Goal: Task Accomplishment & Management: Complete application form

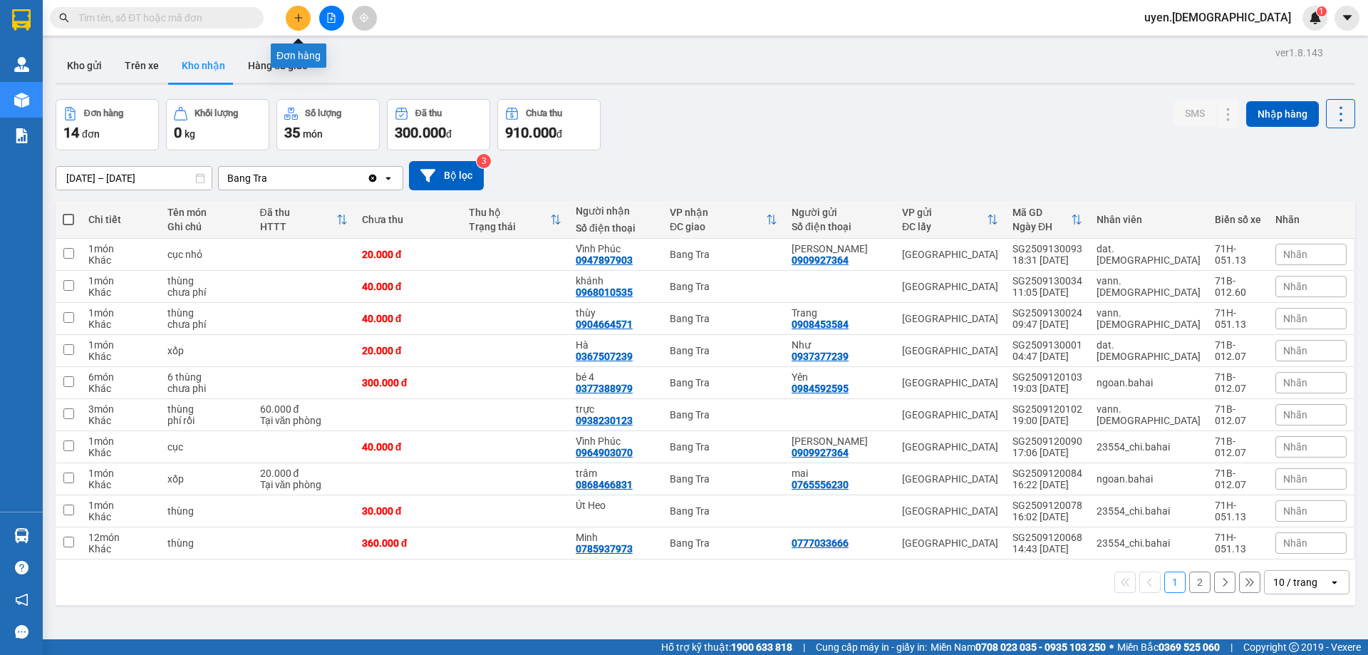
click at [296, 18] on icon "plus" at bounding box center [298, 17] width 8 height 1
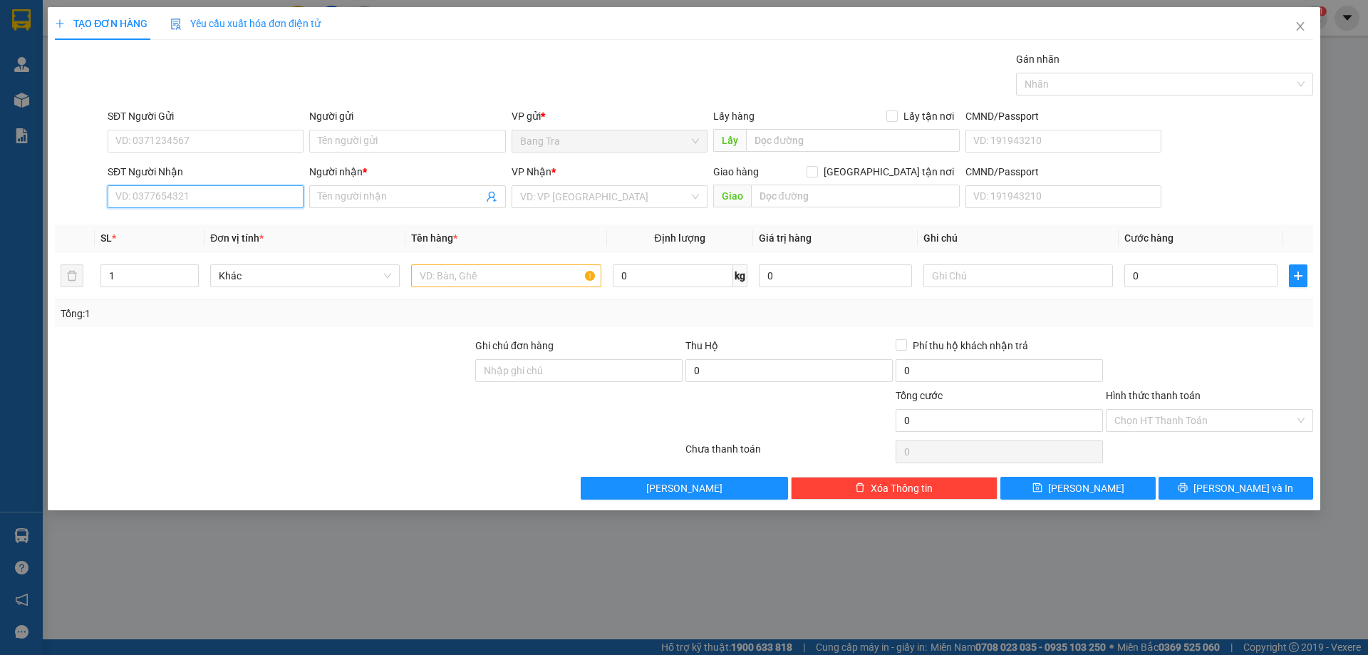
click at [239, 199] on input "SĐT Người Nhận" at bounding box center [206, 196] width 196 height 23
type input "0375719420"
click at [368, 199] on input "Người nhận *" at bounding box center [400, 197] width 165 height 16
type input "D"
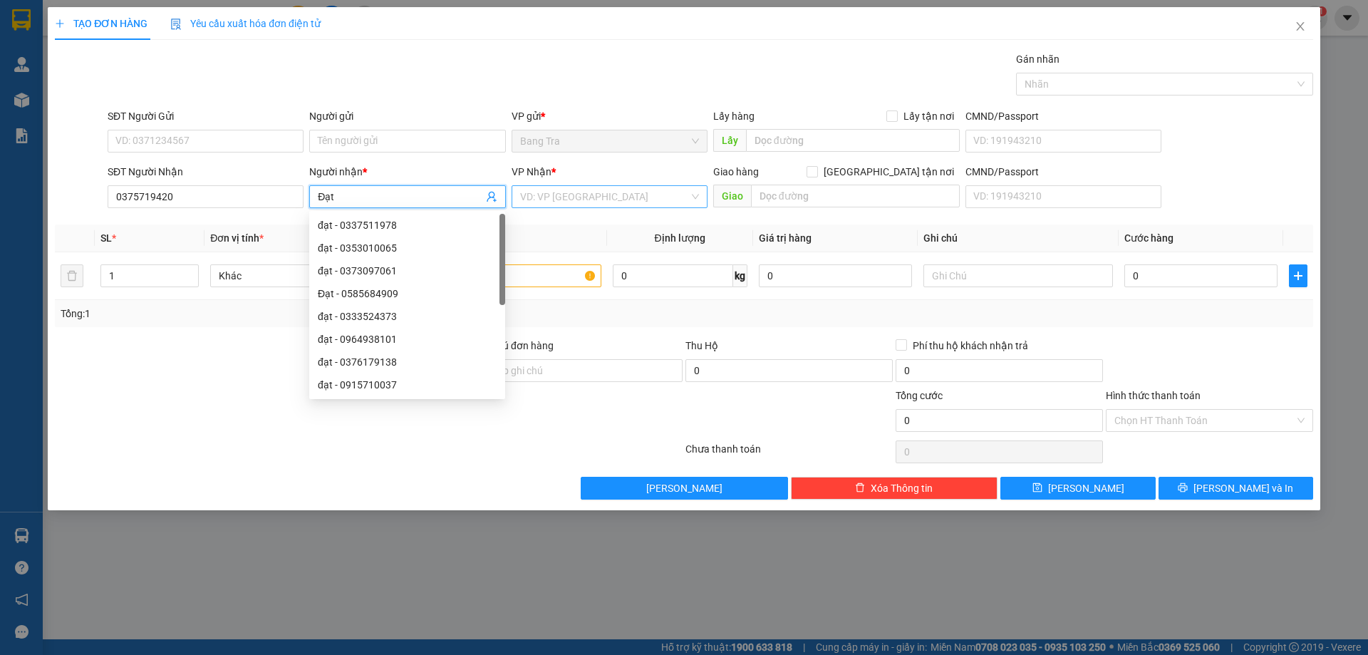
type input "Đạt"
click at [564, 203] on input "search" at bounding box center [604, 196] width 169 height 21
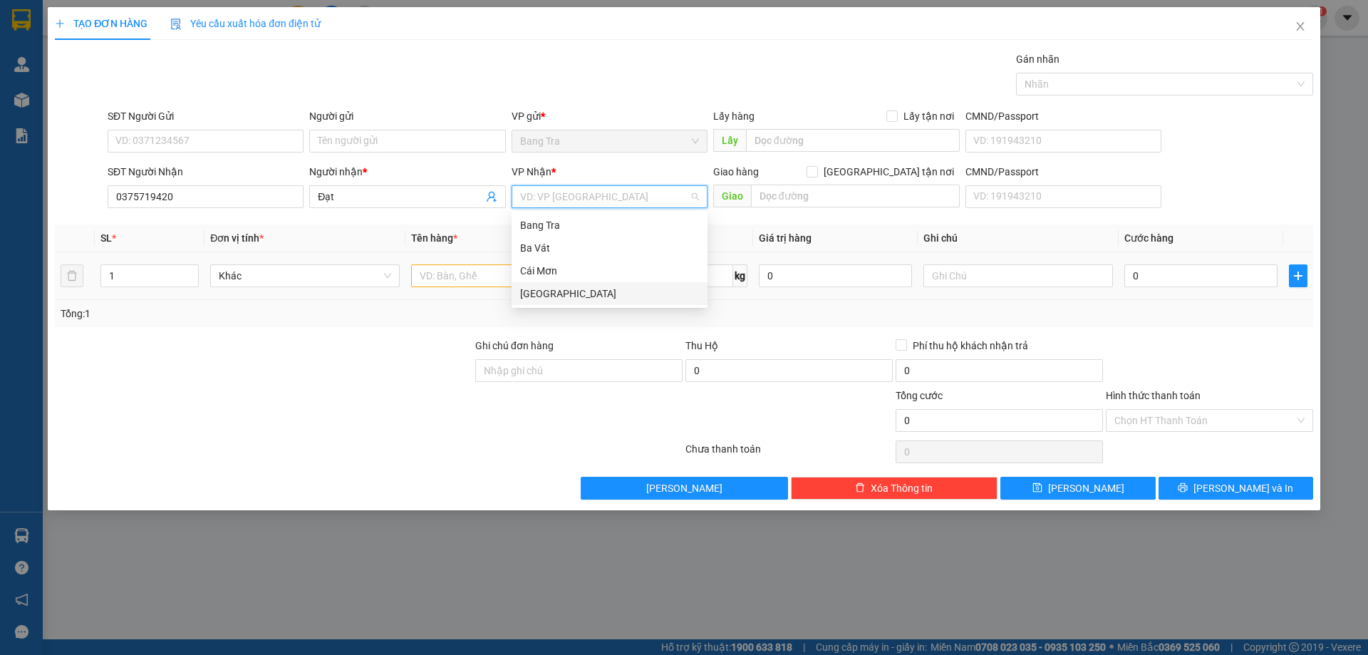
drag, startPoint x: 573, startPoint y: 294, endPoint x: 547, endPoint y: 291, distance: 25.8
click at [572, 294] on div "[GEOGRAPHIC_DATA]" at bounding box center [609, 294] width 179 height 16
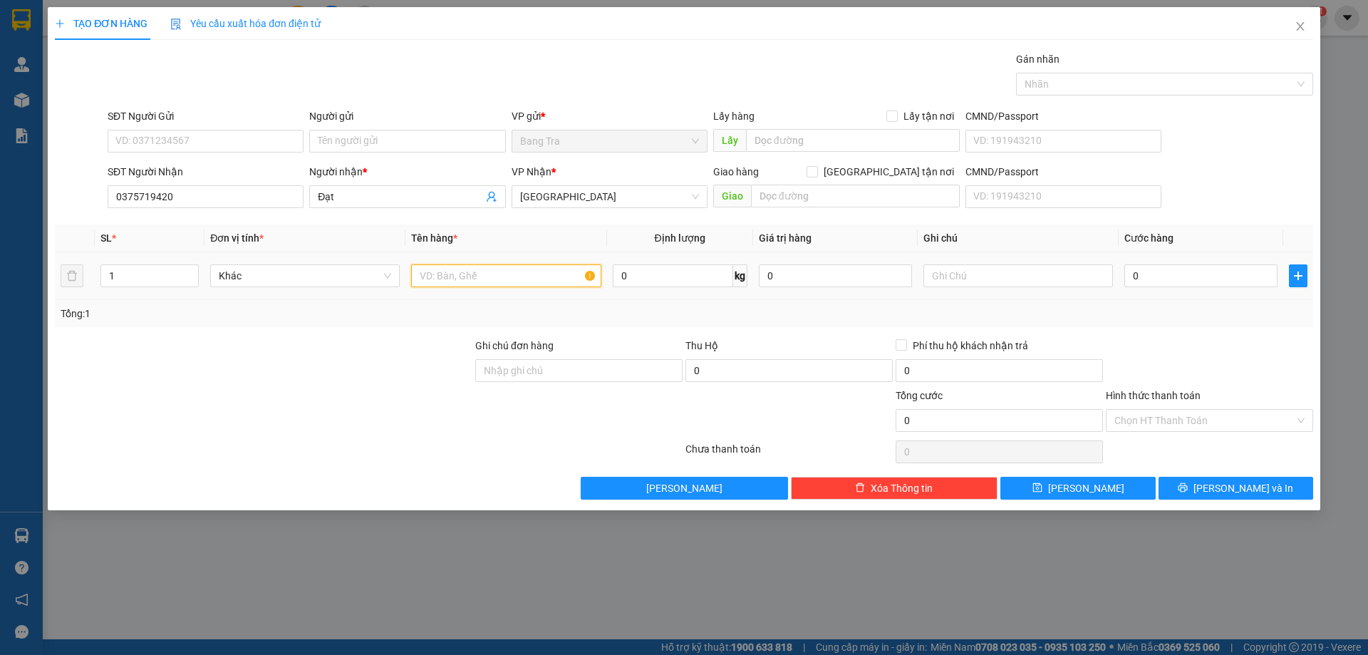
click at [512, 276] on input "text" at bounding box center [506, 275] width 190 height 23
type input "hồ sơ"
click at [832, 202] on input "text" at bounding box center [855, 196] width 209 height 23
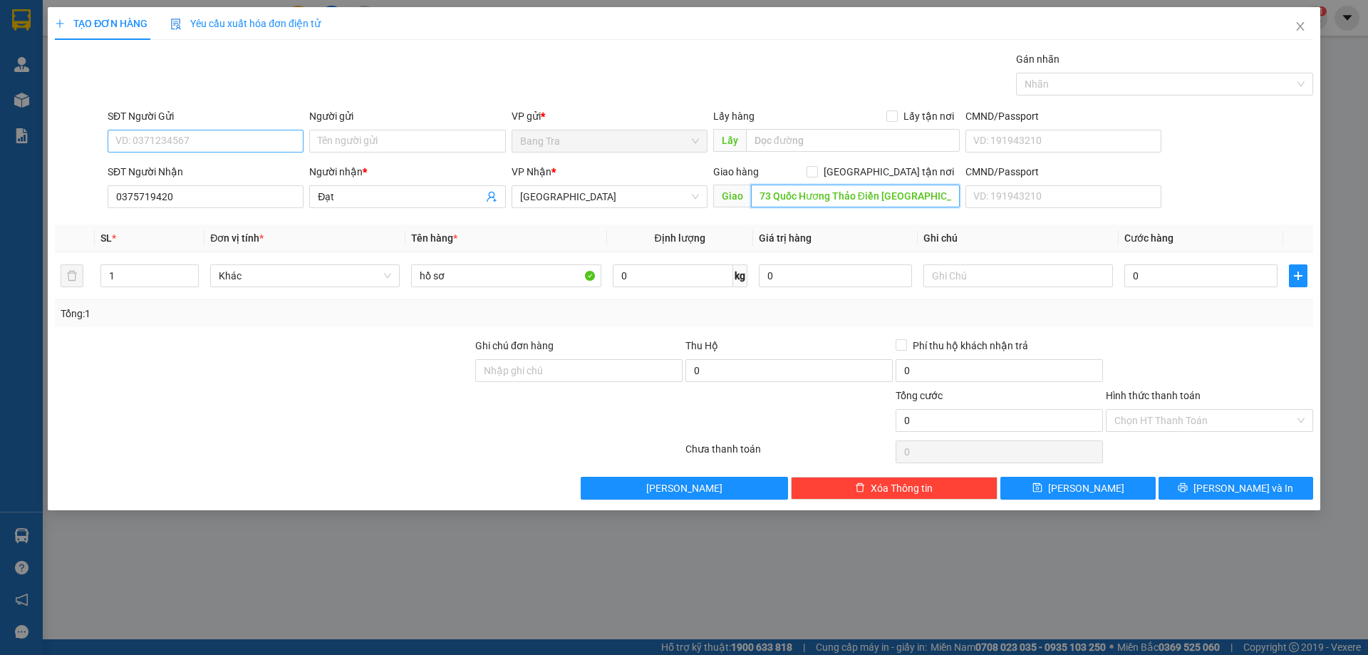
type input "73 Quốc Hương Thảo Điền [GEOGRAPHIC_DATA]"
click at [175, 149] on input "SĐT Người Gửi" at bounding box center [206, 141] width 196 height 23
type input "0984522760"
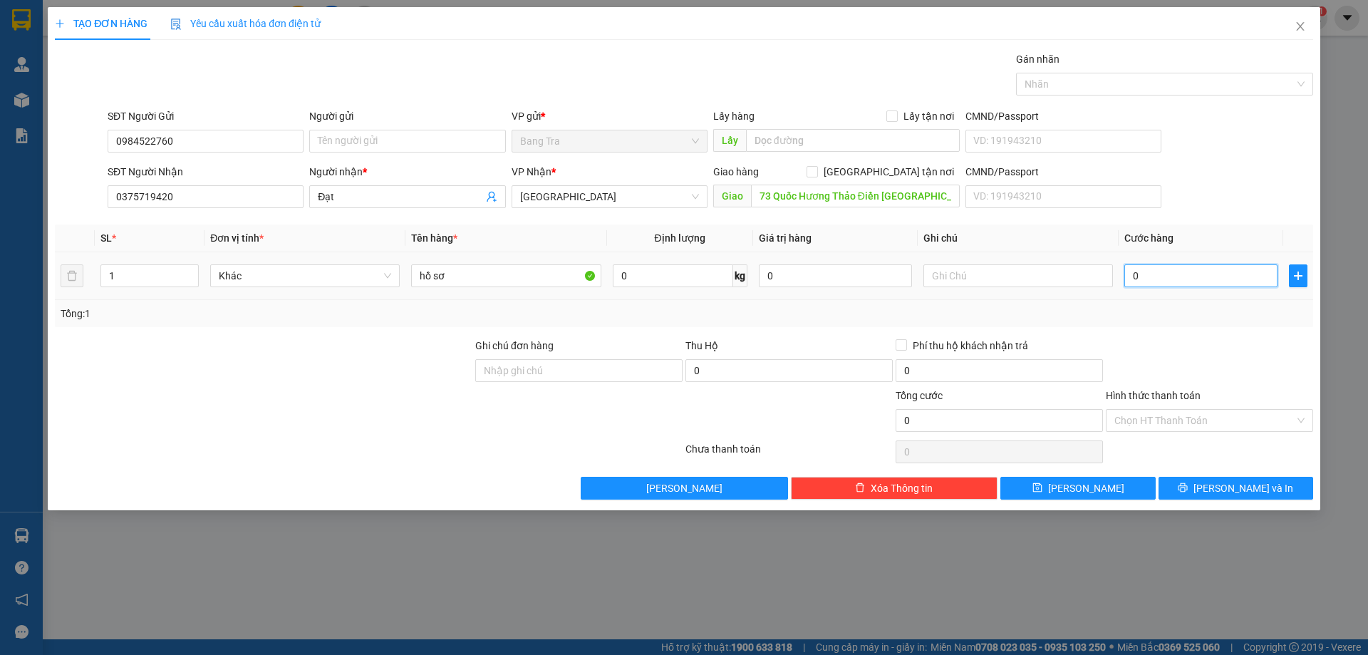
click at [1192, 276] on input "0" at bounding box center [1200, 275] width 153 height 23
type input "1"
type input "10"
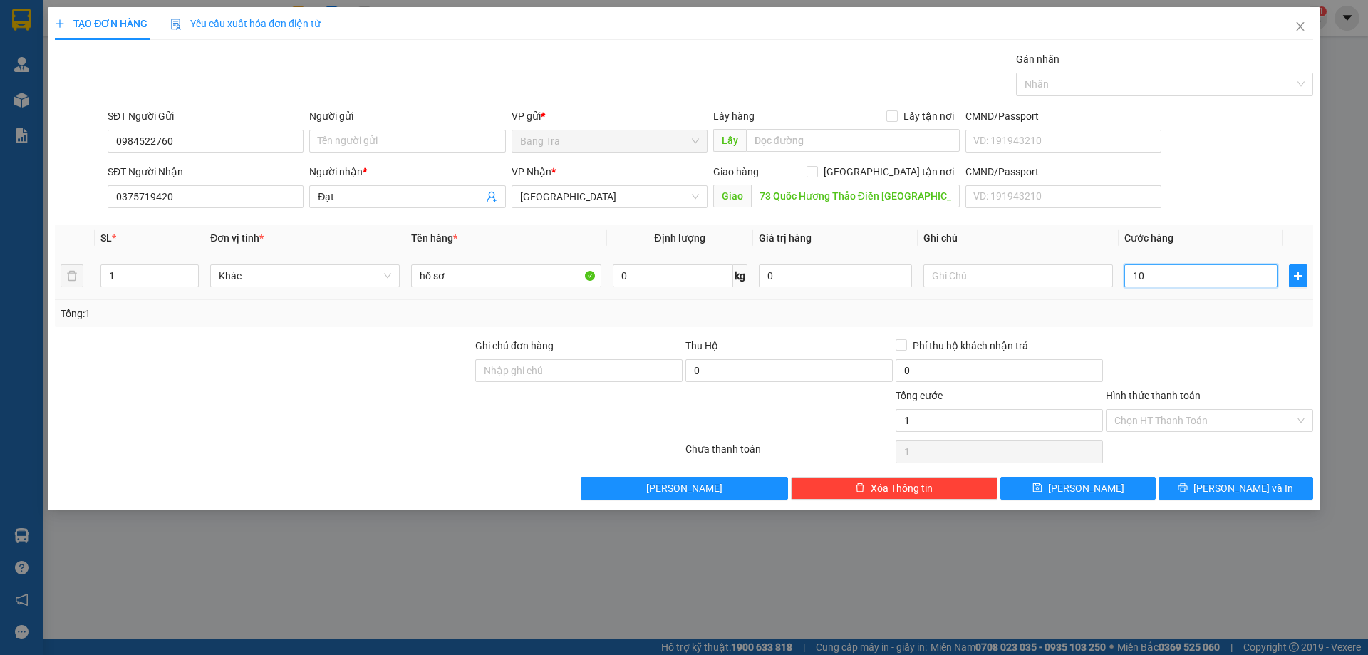
type input "10"
type input "100"
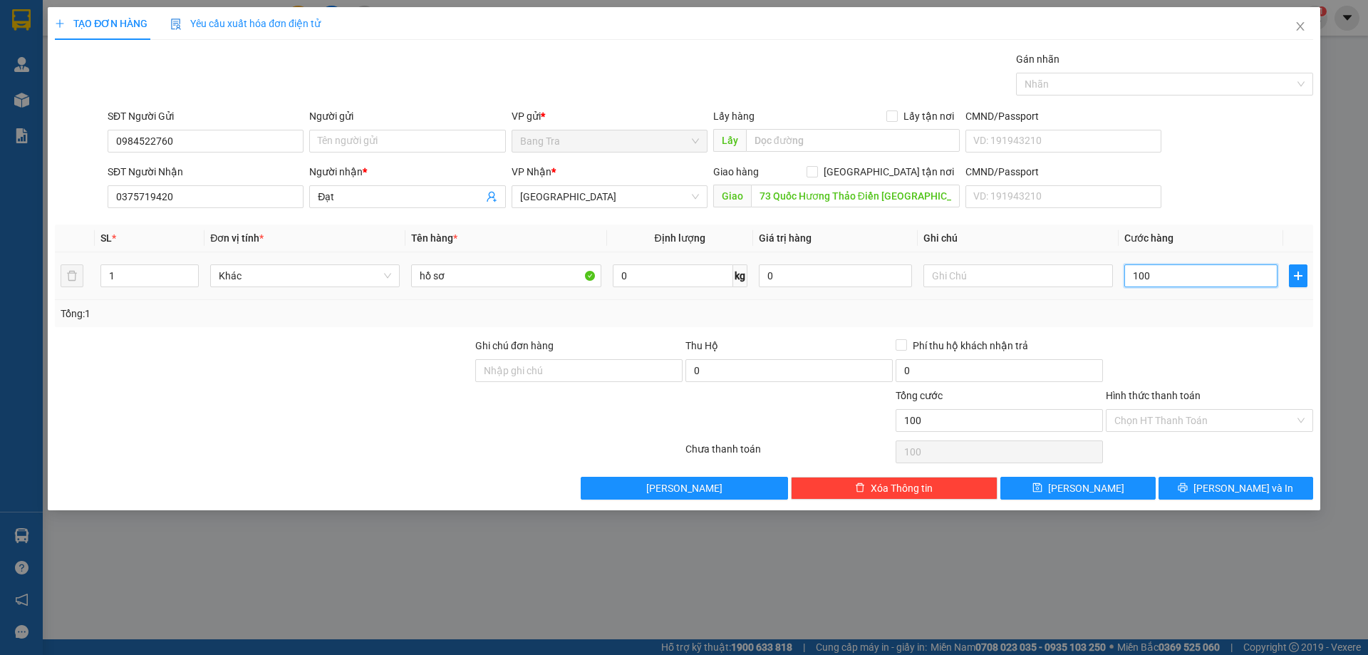
type input "10"
type input "1"
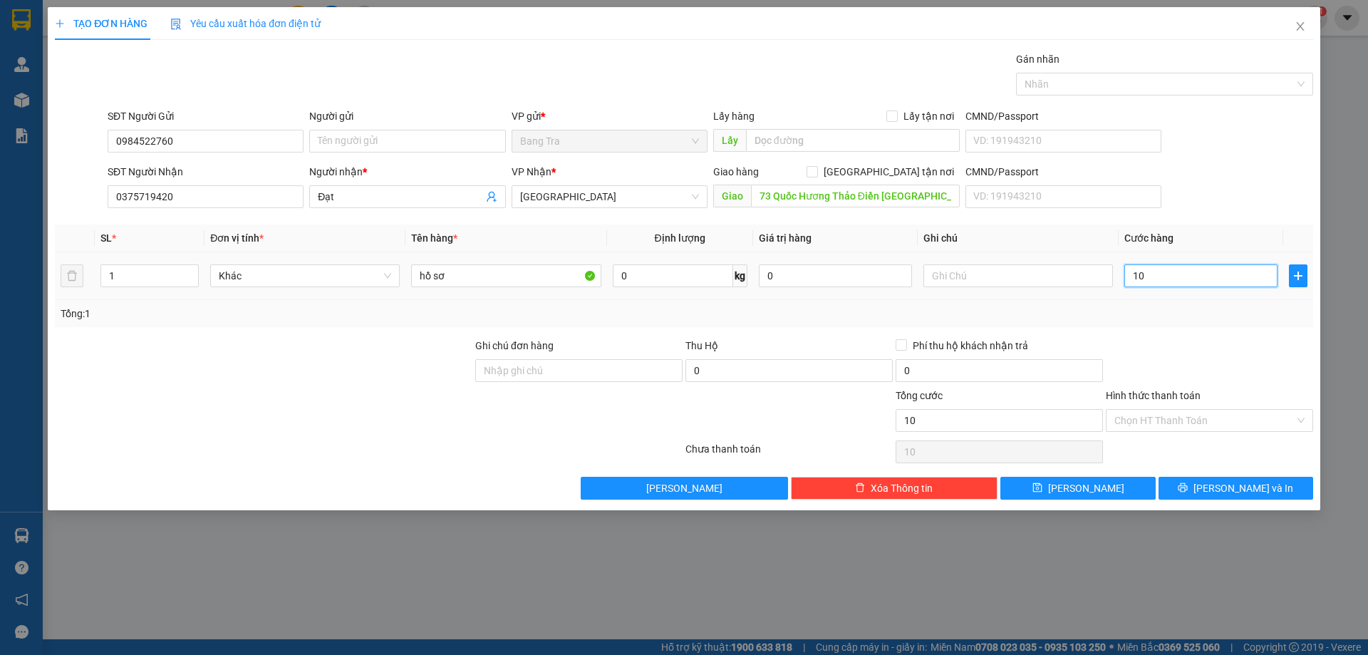
type input "1"
type input "12"
type input "120"
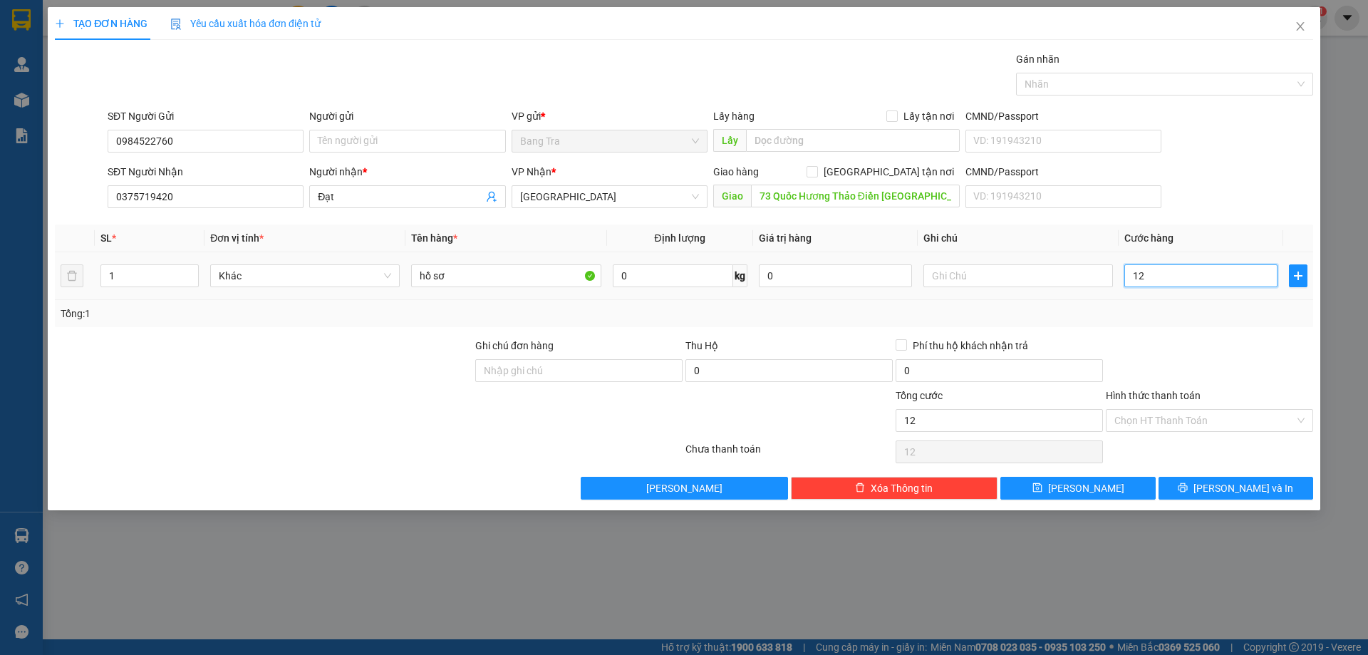
type input "120"
type input "120.000"
click at [1211, 414] on input "Hình thức thanh toán" at bounding box center [1204, 420] width 180 height 21
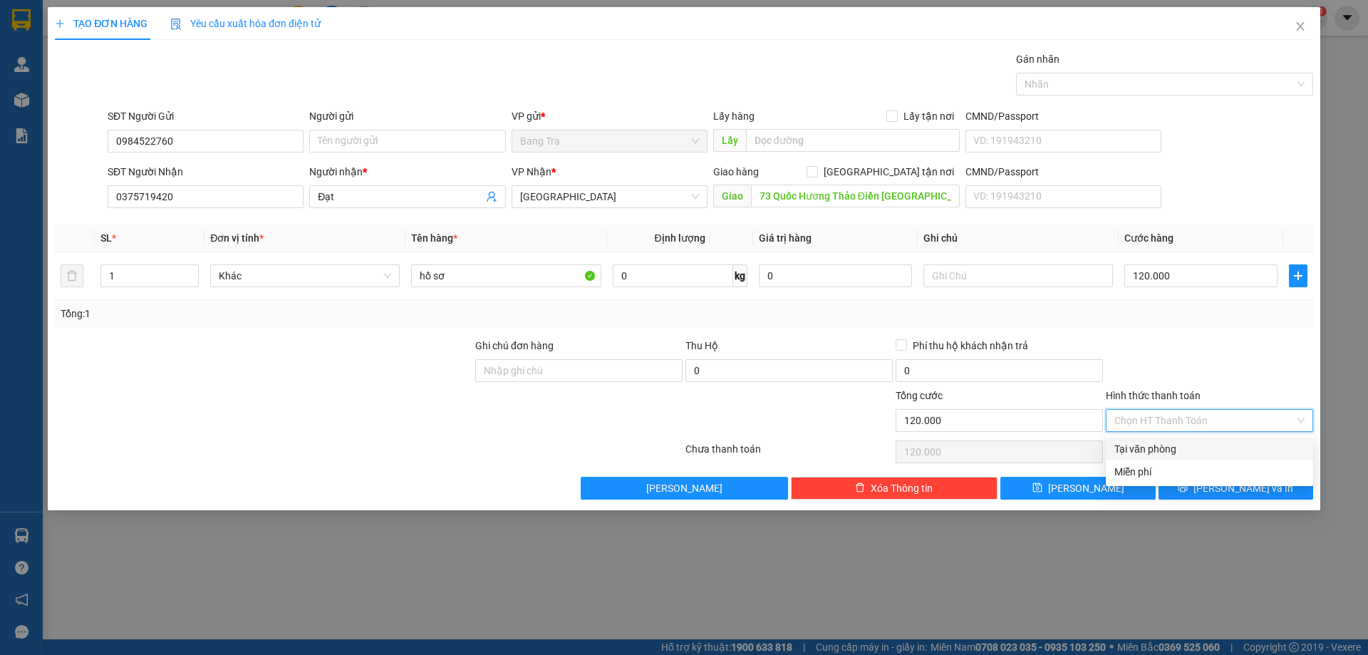
click at [1162, 444] on div "Tại văn phòng" at bounding box center [1209, 449] width 190 height 16
type input "0"
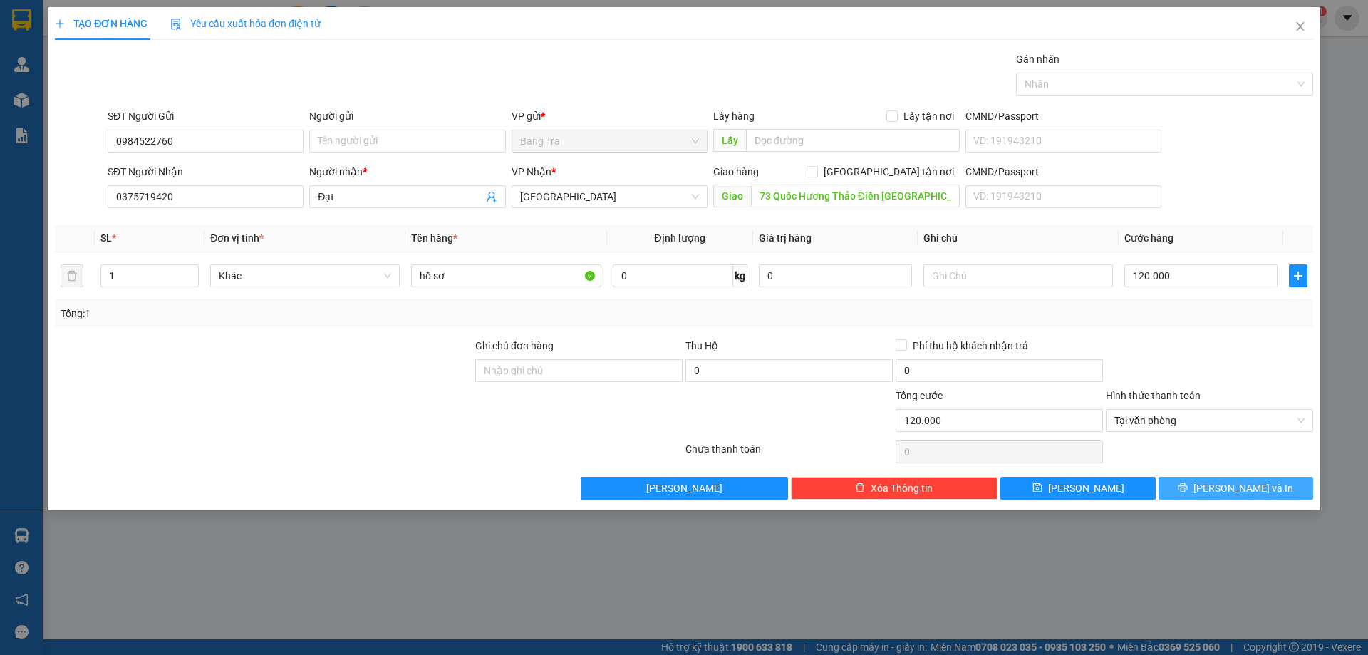
click at [1205, 492] on button "[PERSON_NAME] và In" at bounding box center [1235, 488] width 155 height 23
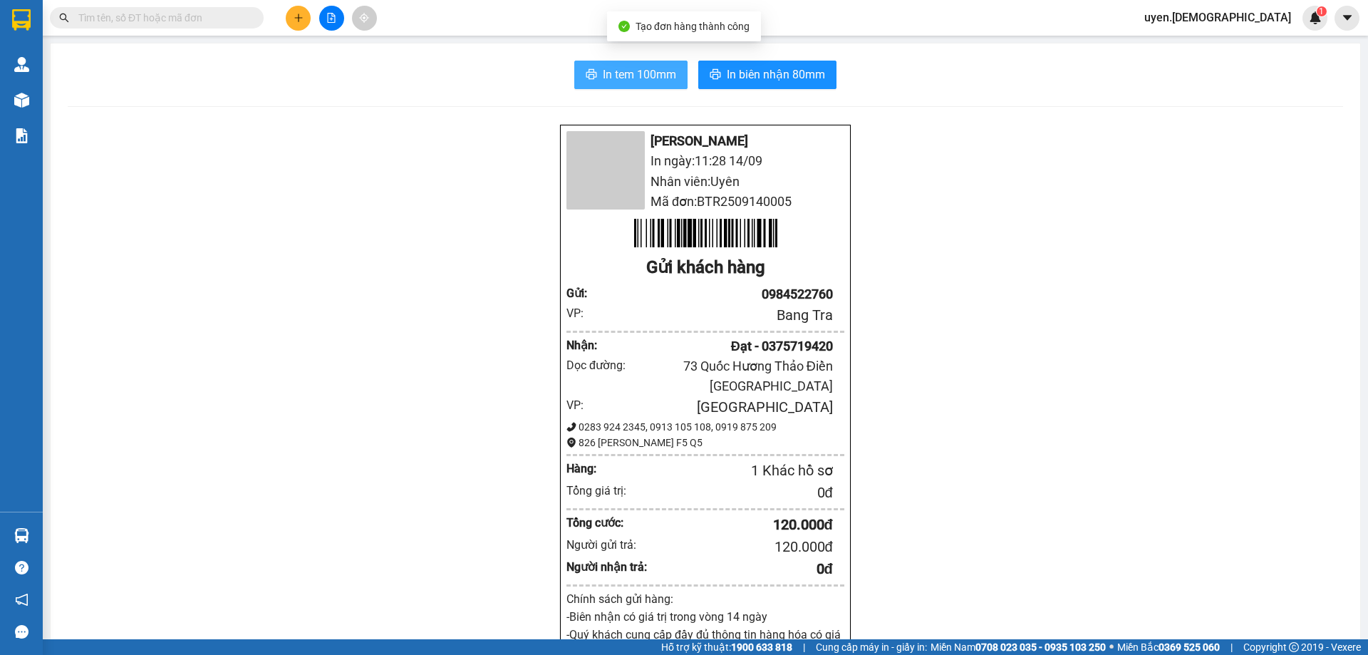
click at [648, 82] on span "In tem 100mm" at bounding box center [639, 75] width 73 height 18
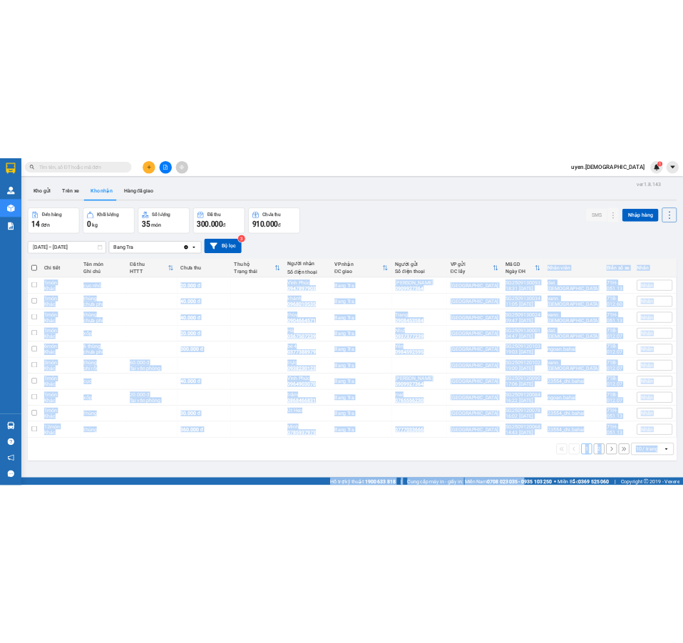
scroll to position [66, 0]
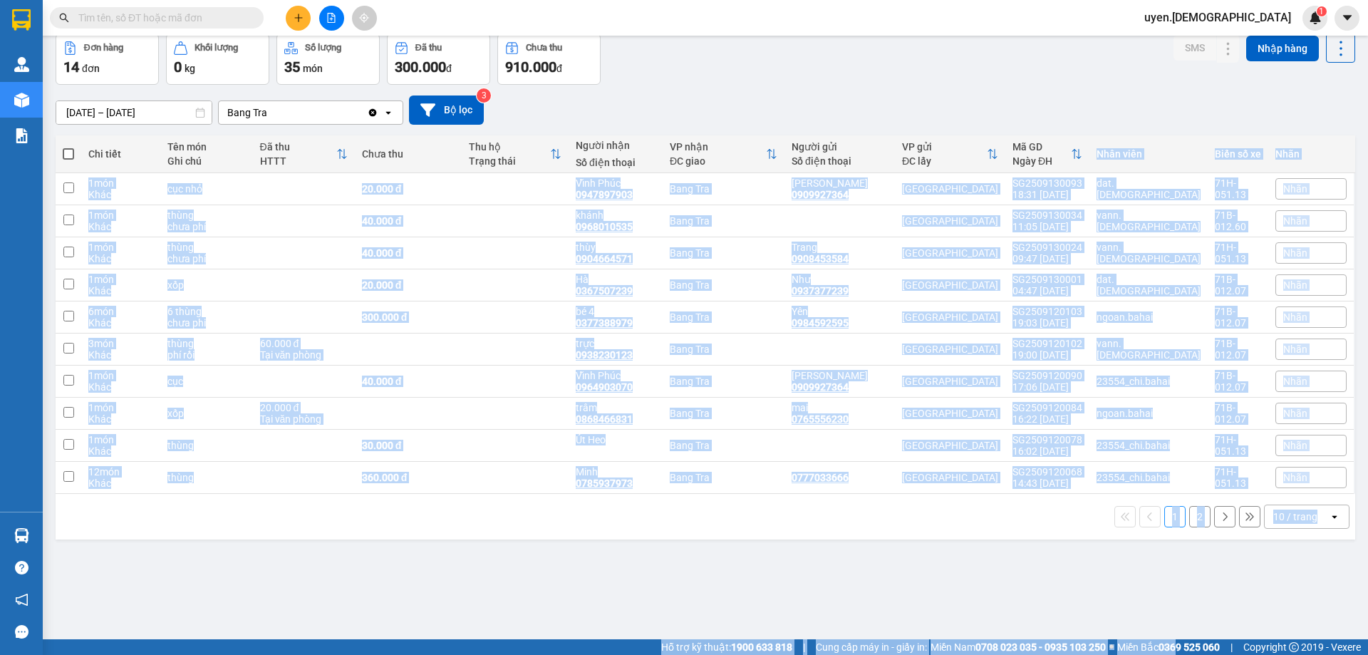
drag, startPoint x: 1141, startPoint y: 237, endPoint x: 1175, endPoint y: 683, distance: 446.5
click at [1175, 654] on html "Kết quả tìm kiếm ( 0 ) Bộ lọc No Data uyen.bahai 1 Quản Lý Quản lý khách hàng m…" at bounding box center [684, 327] width 1368 height 655
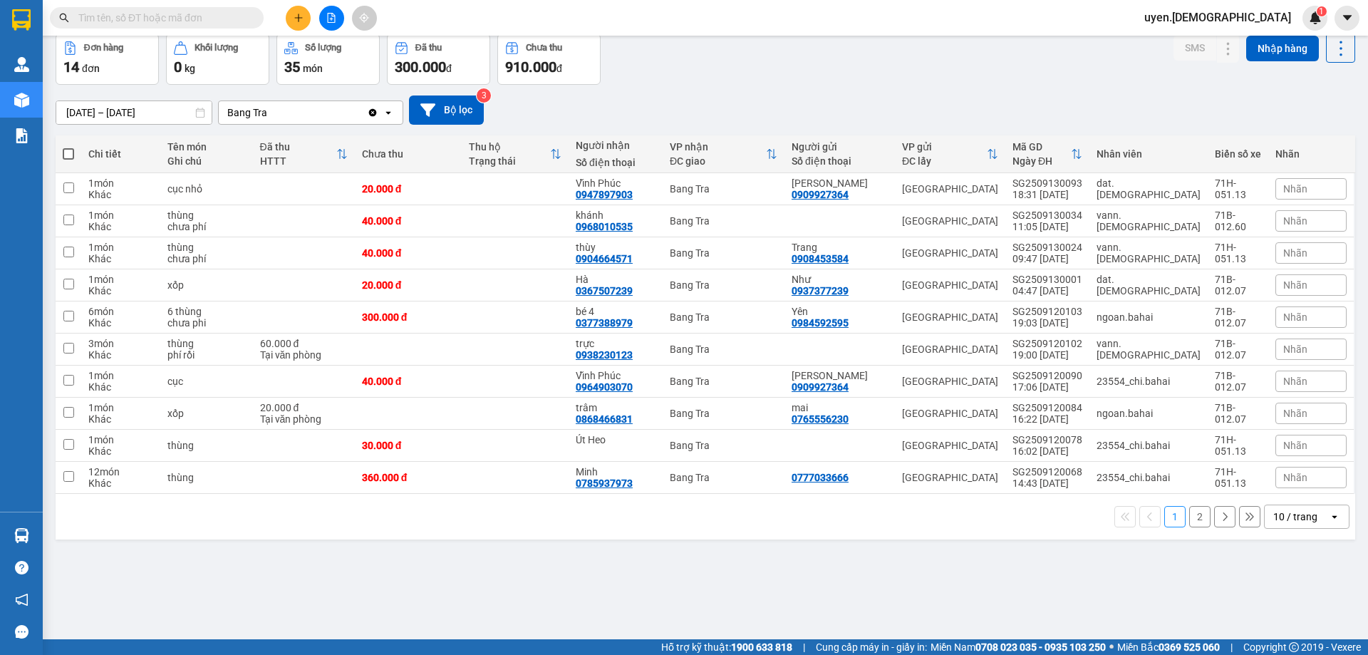
click at [1151, 75] on div "Đơn hàng 14 đơn Khối lượng 0 kg Số lượng 35 món Đã thu 300.000 đ Chưa thu 910.0…" at bounding box center [705, 58] width 1299 height 51
